Goal: Check status

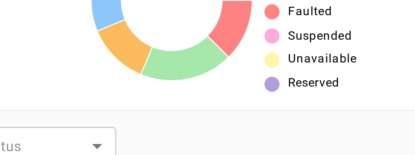
scroll to position [146, 0]
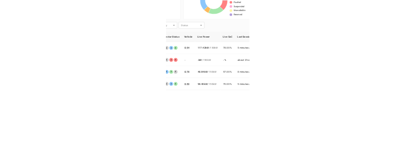
scroll to position [166, 0]
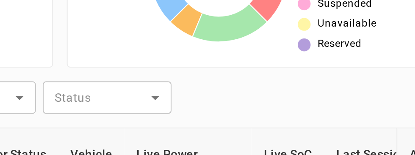
click at [349, 138] on td "18 minutes ago" at bounding box center [369, 152] width 63 height 30
